Goal: Contribute content

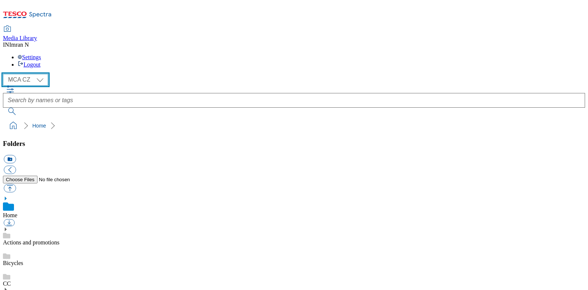
click at [44, 74] on select "MCA CZ MCA HU MCA MY MCA SK MCA TH MCA UK" at bounding box center [25, 80] width 45 height 12
select select "flare-mca-sk"
click at [5, 74] on select "MCA CZ MCA HU MCA MY MCA SK MCA TH MCA UK" at bounding box center [25, 80] width 45 height 12
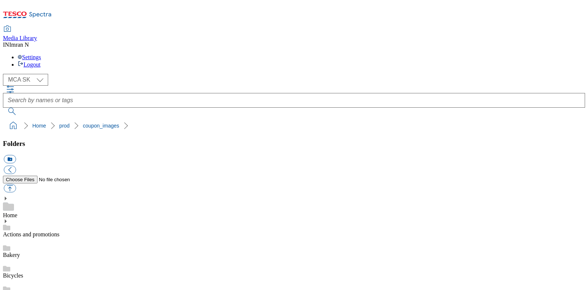
copy span "251275"
click at [540, 74] on div "( optional ) MCA CZ MCA HU MCA MY MCA SK MCA TH MCA UK MCA SK" at bounding box center [294, 94] width 582 height 41
click at [16, 184] on button "button" at bounding box center [10, 188] width 12 height 8
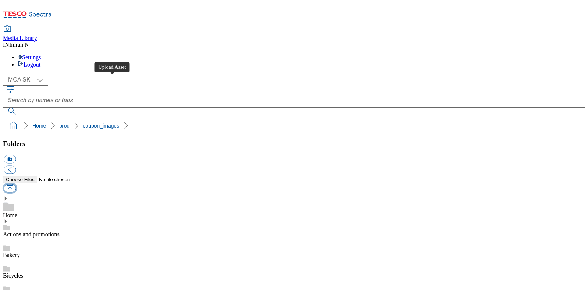
type input "C:\fakepath\BH9_1101_F.jpg"
